Goal: Task Accomplishment & Management: Use online tool/utility

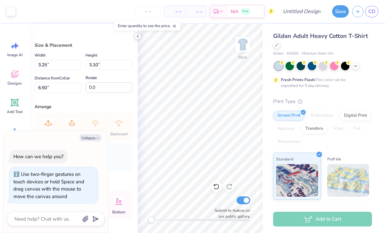
click at [139, 39] on div at bounding box center [137, 36] width 7 height 7
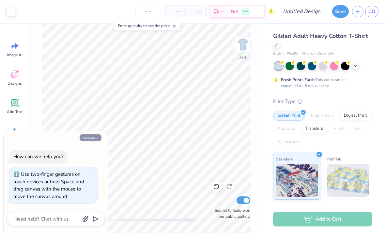
click at [94, 140] on button "Collapse" at bounding box center [91, 137] width 22 height 7
type textarea "x"
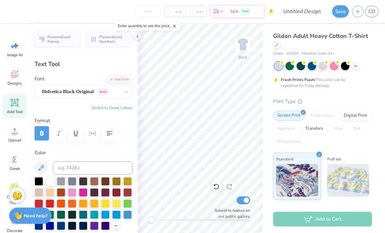
type input "11.00"
type input "4.63"
type input "2.50"
type input "5.06"
type input "2.51"
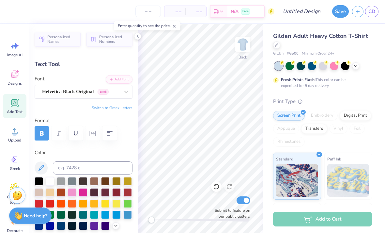
type input "6.71"
type input "11.00"
type input "4.63"
type input "2.50"
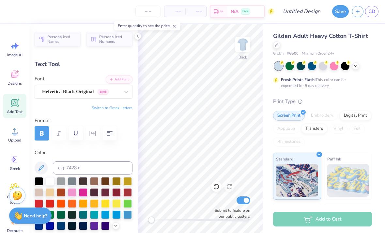
scroll to position [0, 0]
type textarea "A"
type textarea "Sig's"
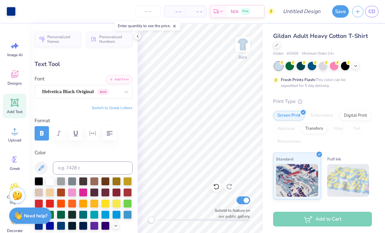
type input "5.06"
type input "2.51"
type input "6.71"
type textarea "Week"
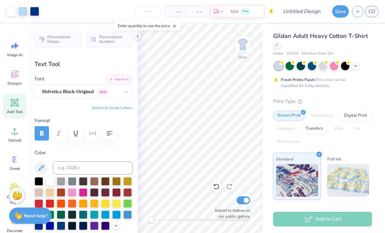
click at [268, 128] on div "Gildan Adult Heavy Cotton T-Shirt Gildan # G500 Minimum Order: 24 + Fresh Print…" at bounding box center [324, 162] width 122 height 276
type input "11.03"
type input "3.58"
type input "3.03"
type input "4.91"
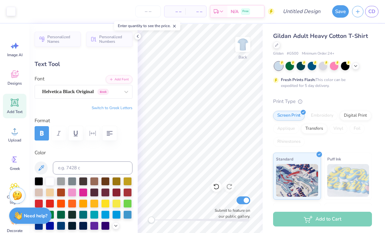
type input "0.50"
type input "9.60"
type textarea "D"
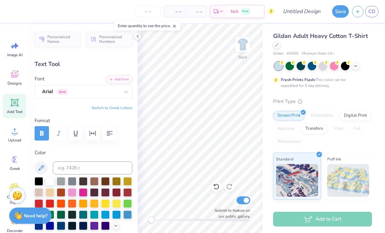
type textarea "SFSU"
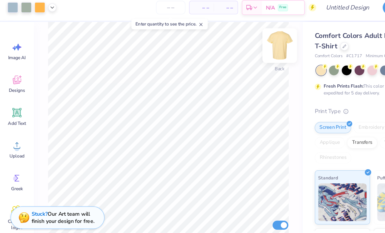
click at [249, 38] on img at bounding box center [243, 44] width 26 height 26
click at [243, 46] on img at bounding box center [243, 44] width 26 height 26
click at [244, 45] on img at bounding box center [243, 44] width 26 height 26
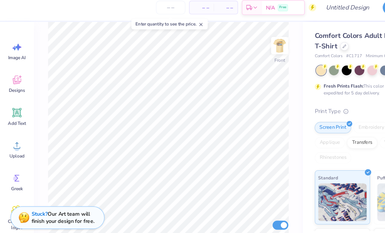
click at [175, 25] on line at bounding box center [174, 26] width 2 height 2
